Goal: Task Accomplishment & Management: Use online tool/utility

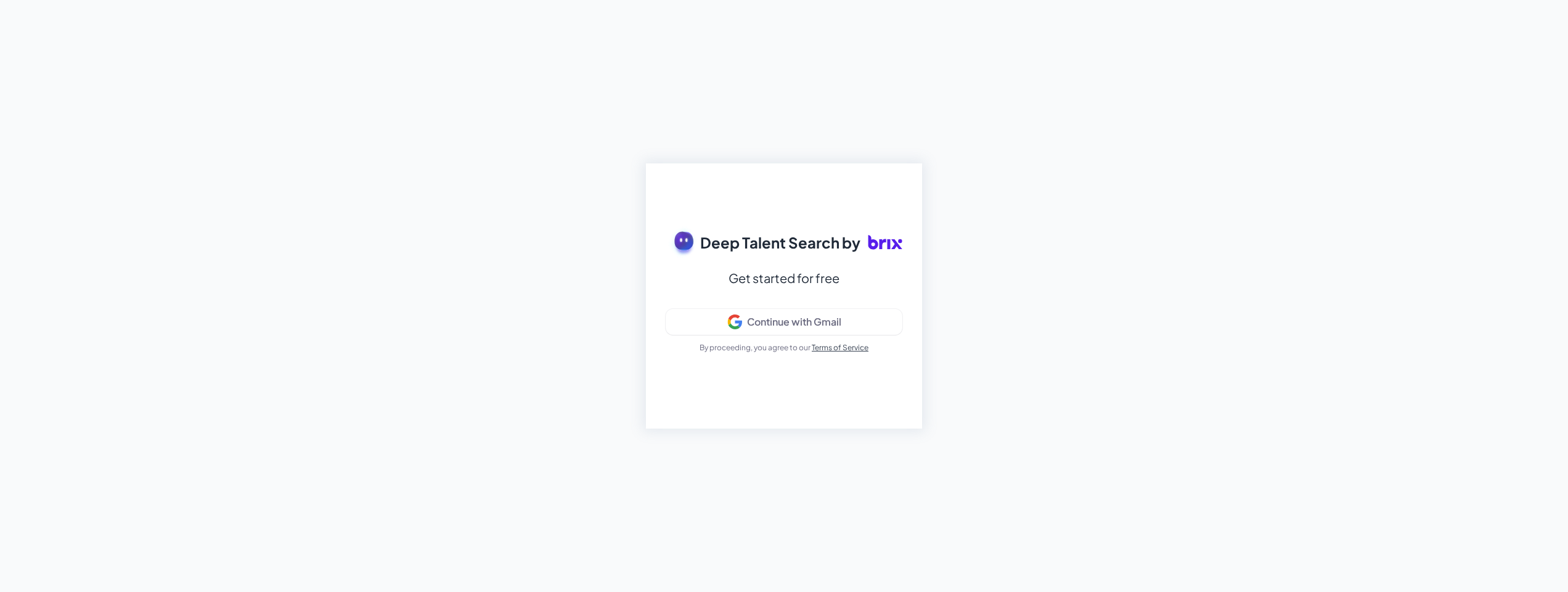
click at [785, 249] on span "Deep Talent Search by" at bounding box center [780, 241] width 160 height 23
drag, startPoint x: 760, startPoint y: 275, endPoint x: 779, endPoint y: 275, distance: 19.0
click at [778, 275] on div "Get started for free" at bounding box center [783, 278] width 111 height 23
drag, startPoint x: 842, startPoint y: 284, endPoint x: 856, endPoint y: 282, distance: 14.1
click at [842, 284] on div "Deep Talent Search by Get started for free Continue with Gmail By proceeding, y…" at bounding box center [784, 296] width 276 height 265
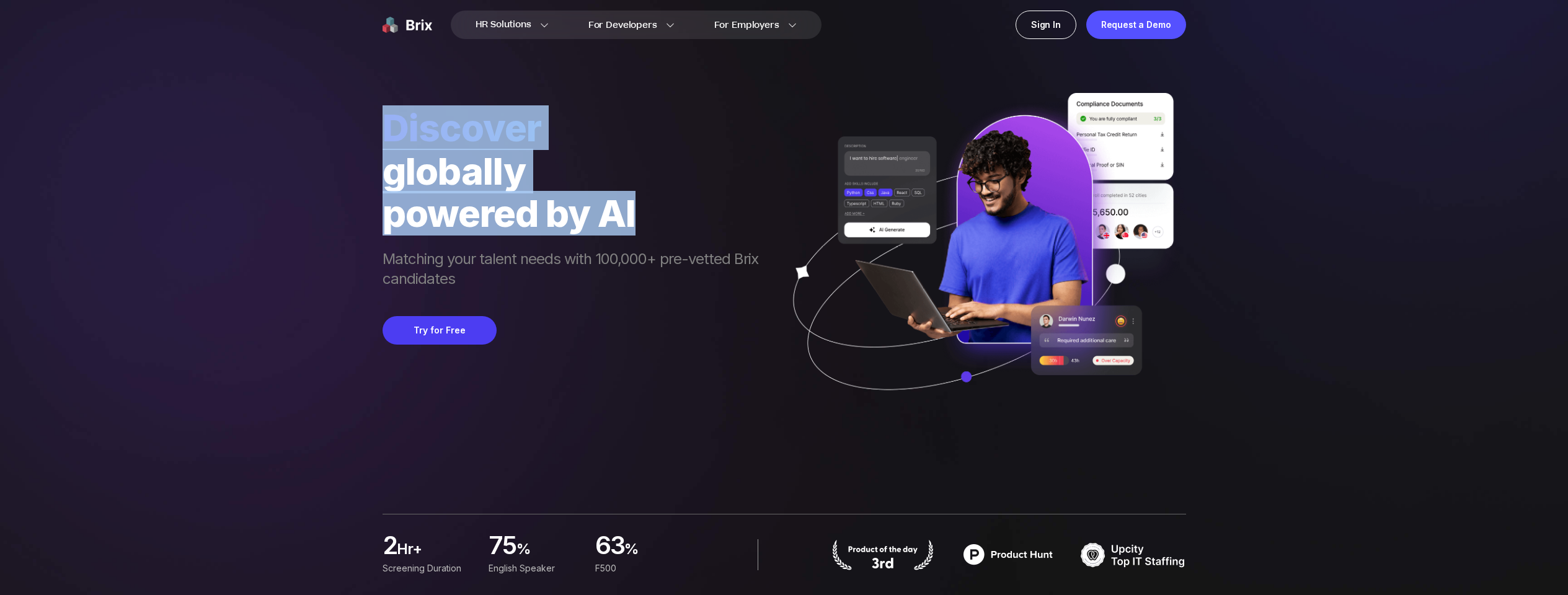
drag, startPoint x: 392, startPoint y: 139, endPoint x: 661, endPoint y: 218, distance: 280.4
click at [661, 218] on div "HR Solutions HR Solutions Recruiter HR Assistant Global Talent Network Onboardi…" at bounding box center [784, 297] width 1508 height 595
click at [661, 218] on div "powered by AI" at bounding box center [576, 213] width 388 height 43
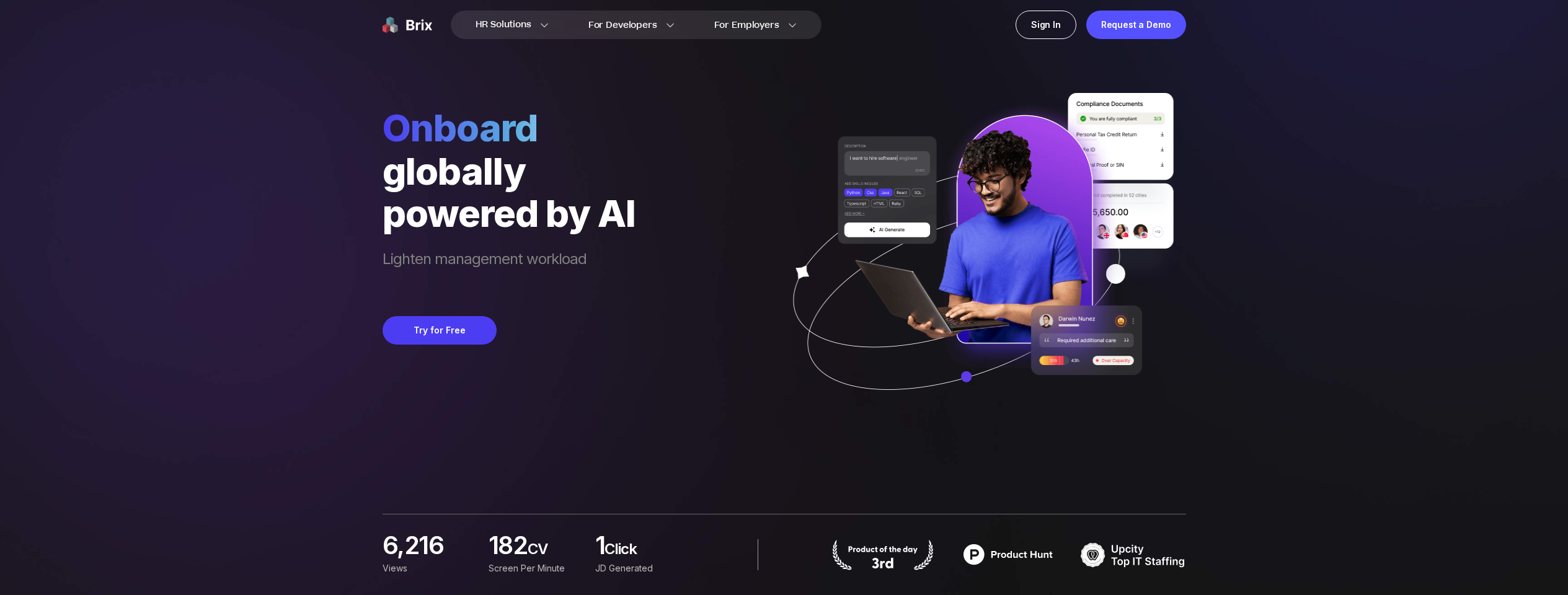
click at [705, 120] on div "Onboard globally powered by AI Lighten management workload Try for Free" at bounding box center [784, 213] width 803 height 427
